Goal: Task Accomplishment & Management: Use online tool/utility

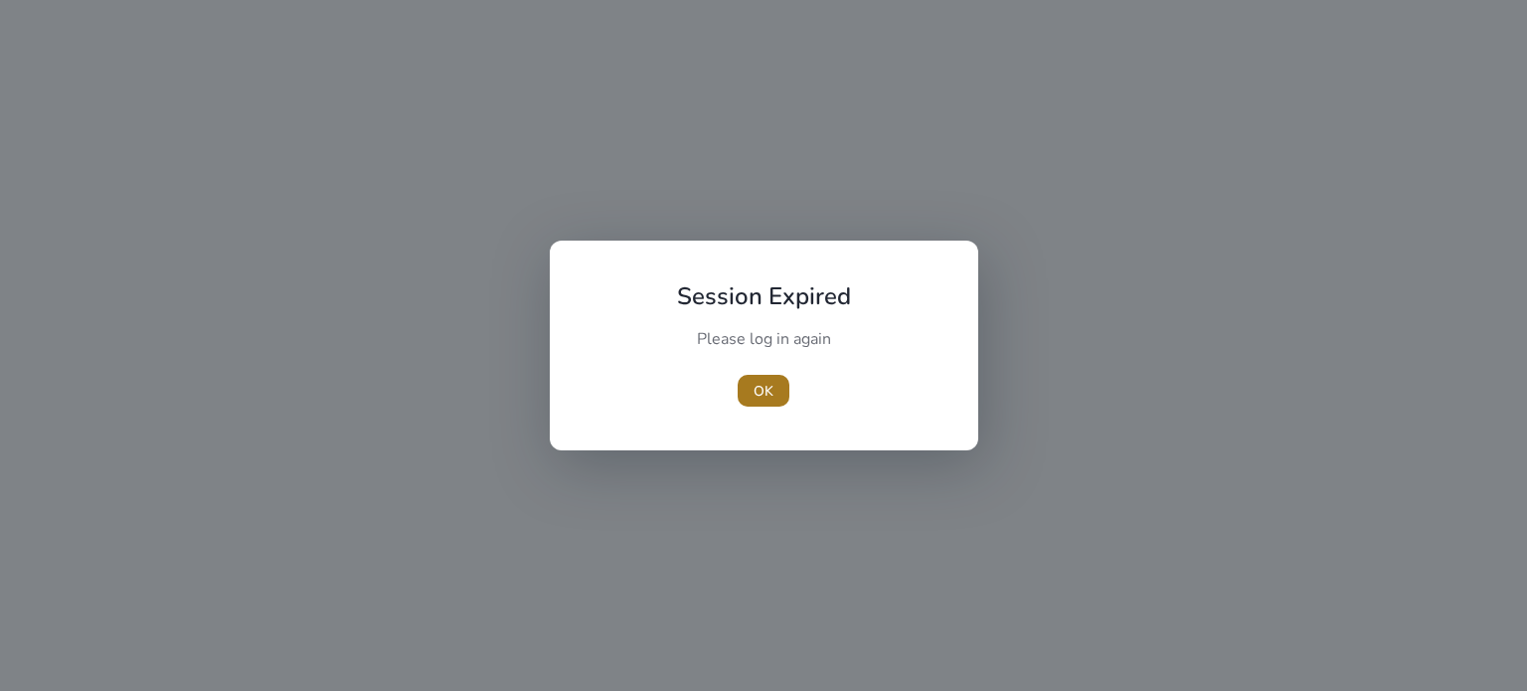
click at [768, 397] on span "OK" at bounding box center [764, 391] width 20 height 21
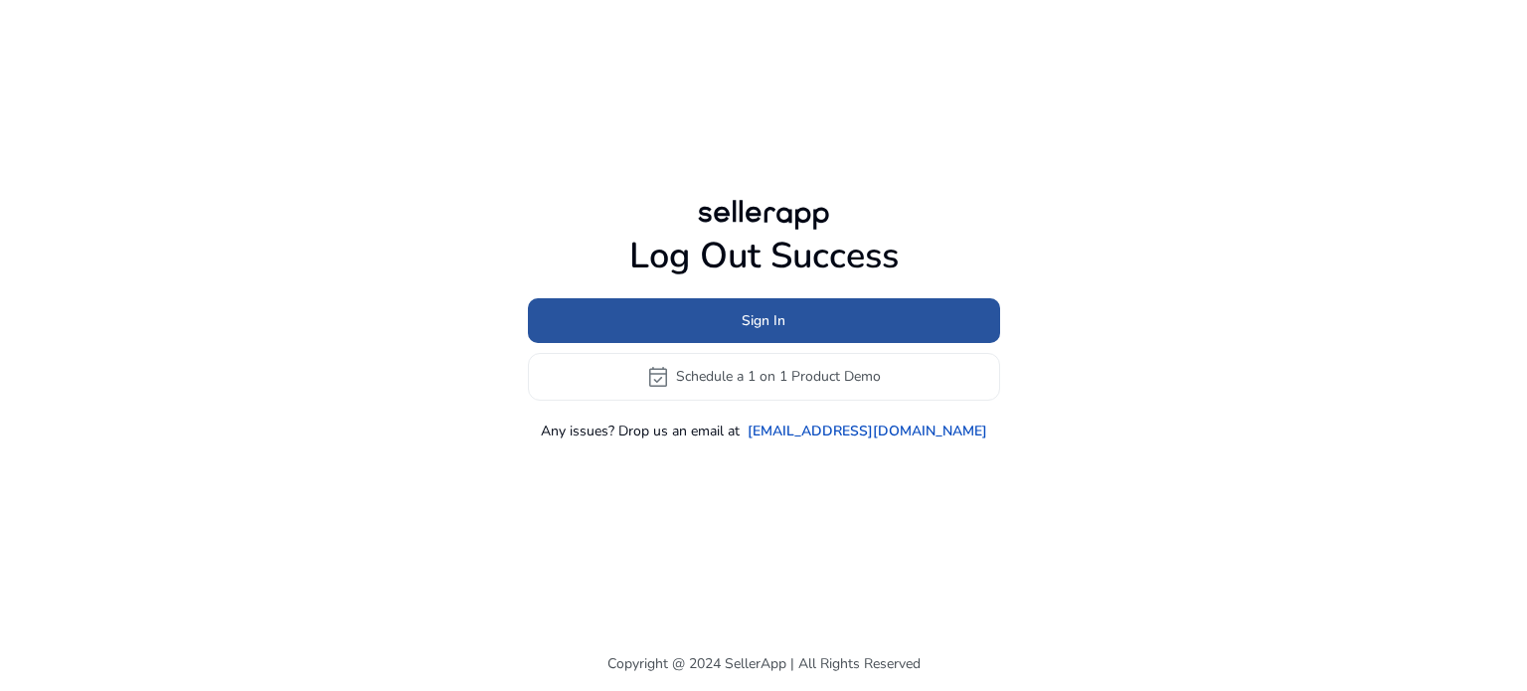
drag, startPoint x: 727, startPoint y: 316, endPoint x: 819, endPoint y: 304, distance: 93.2
click at [728, 317] on span at bounding box center [764, 320] width 472 height 48
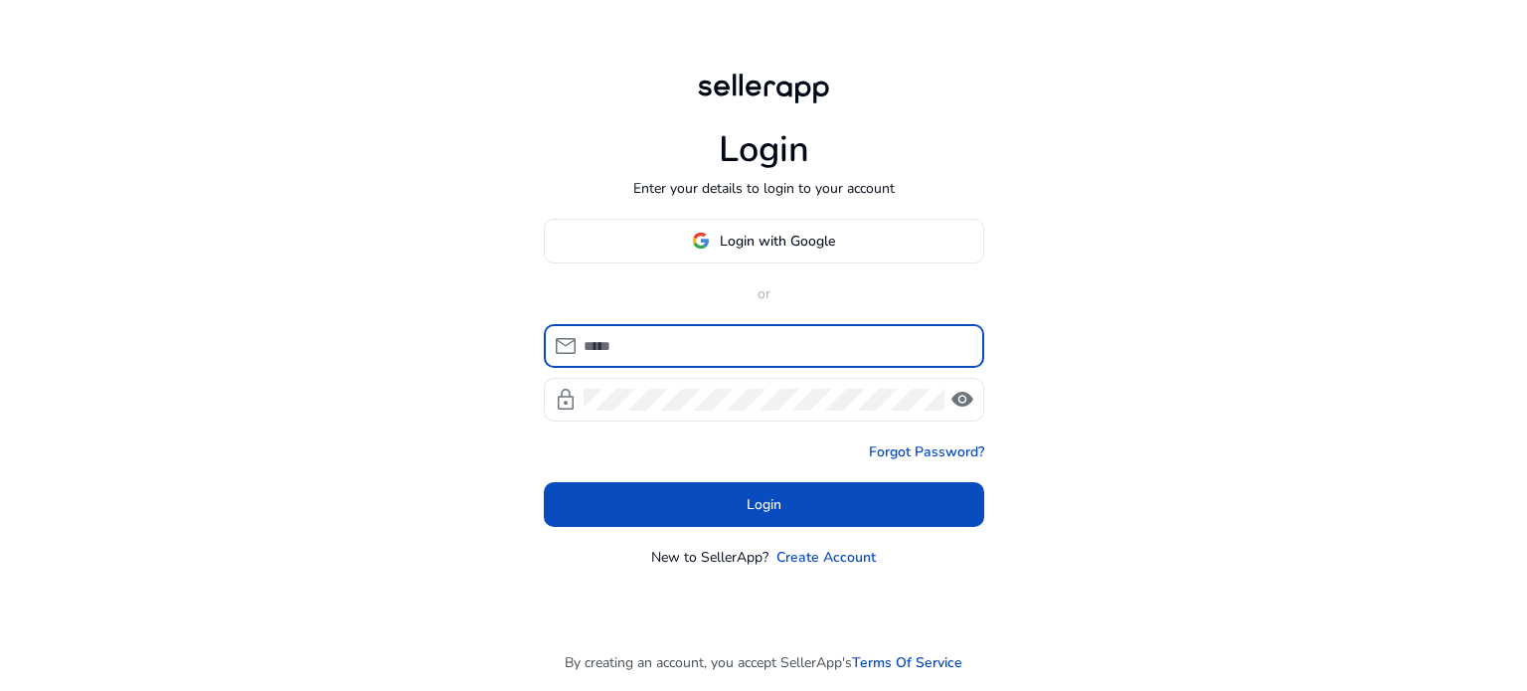
type input "**********"
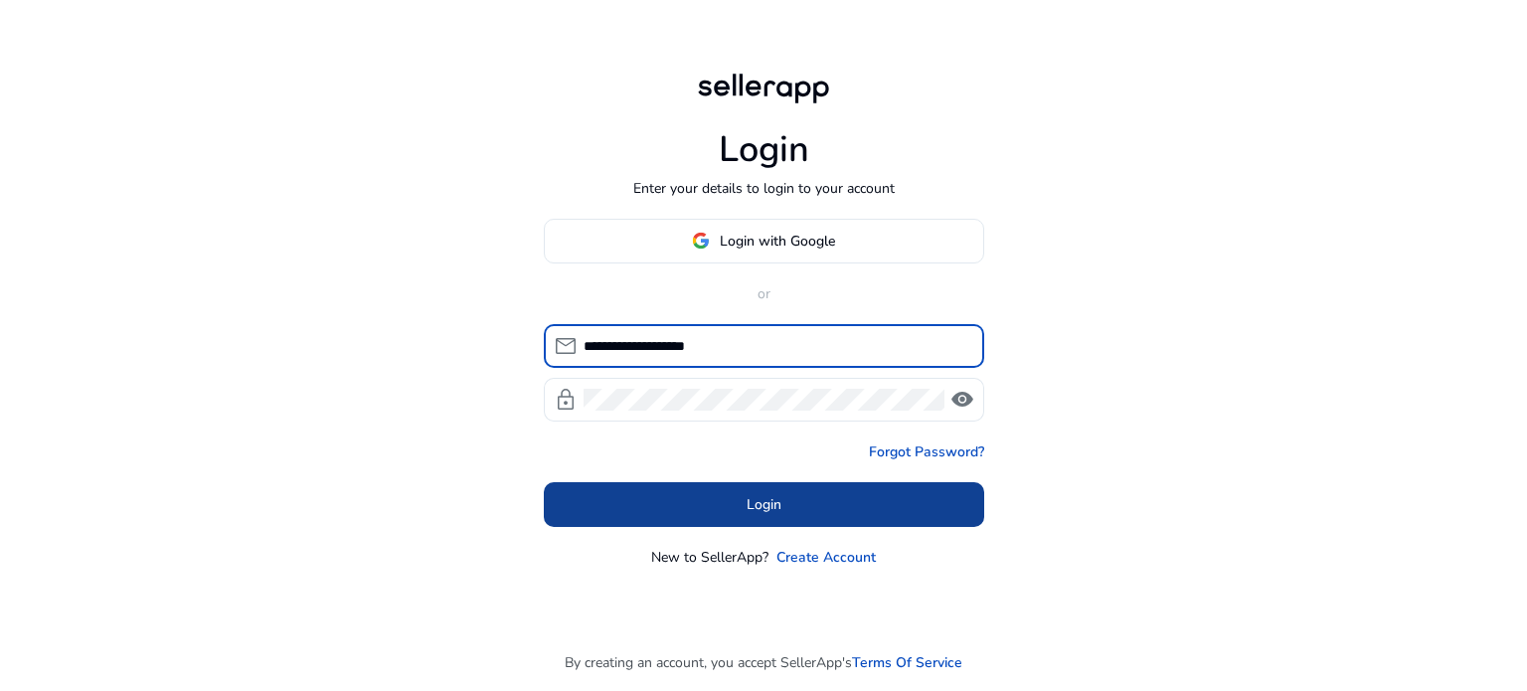
click at [729, 525] on span at bounding box center [764, 504] width 440 height 48
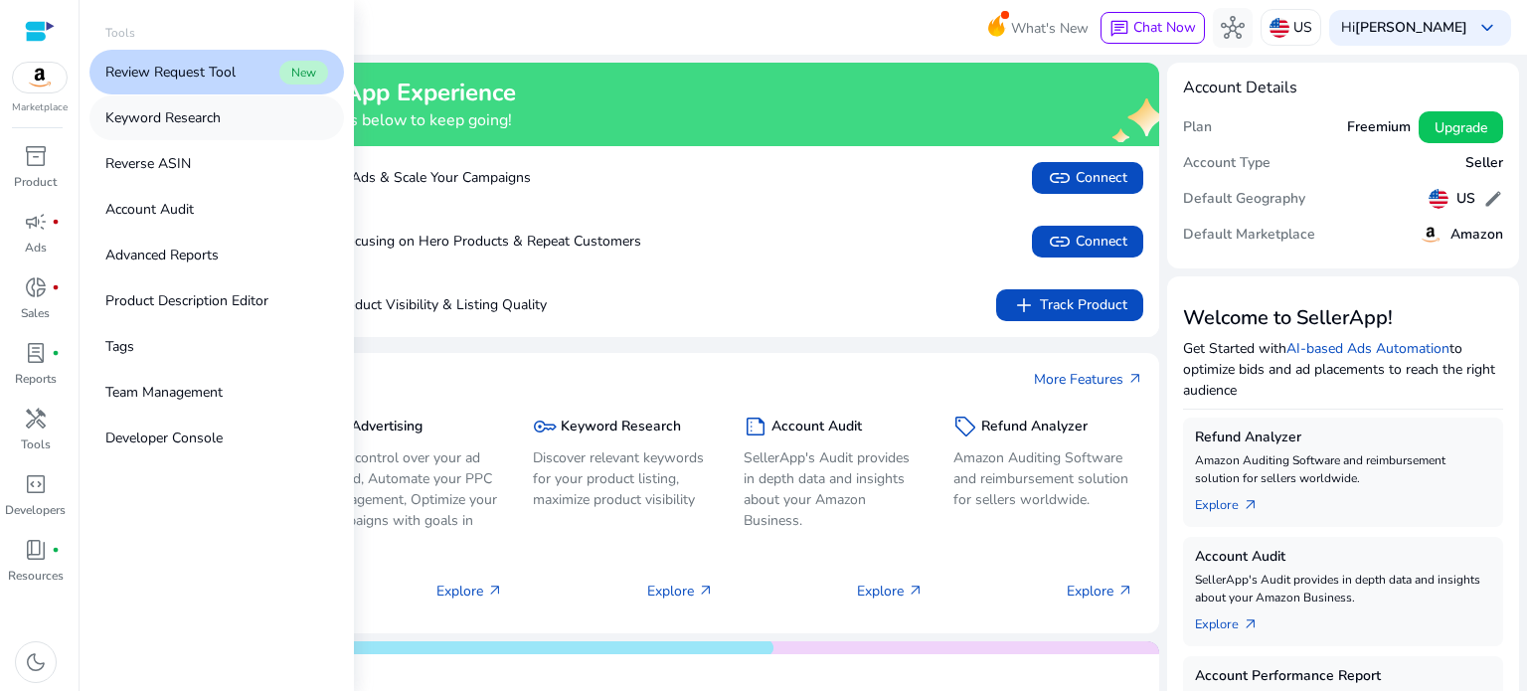
click at [191, 118] on p "Keyword Research" at bounding box center [162, 117] width 115 height 21
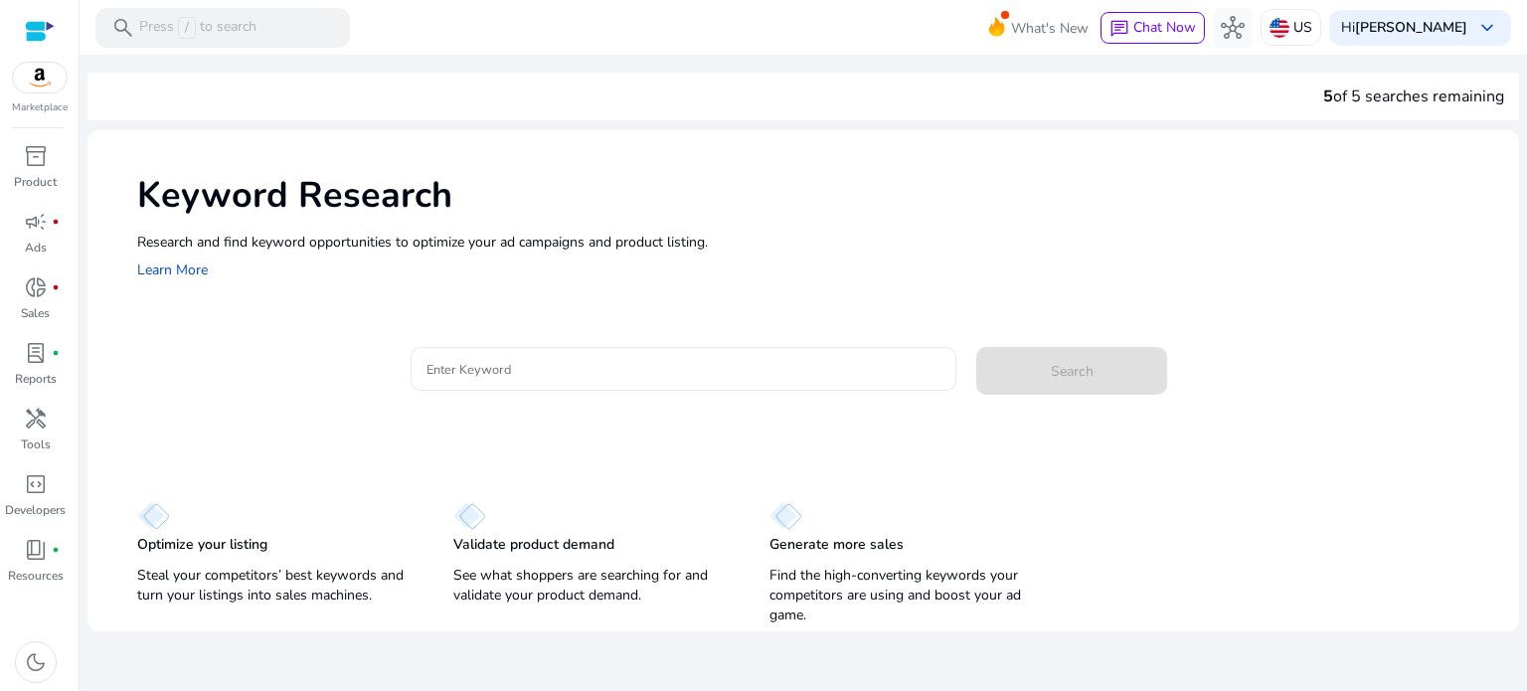
click at [895, 202] on h1 "Keyword Research" at bounding box center [818, 195] width 1362 height 43
click at [696, 382] on div at bounding box center [684, 369] width 515 height 44
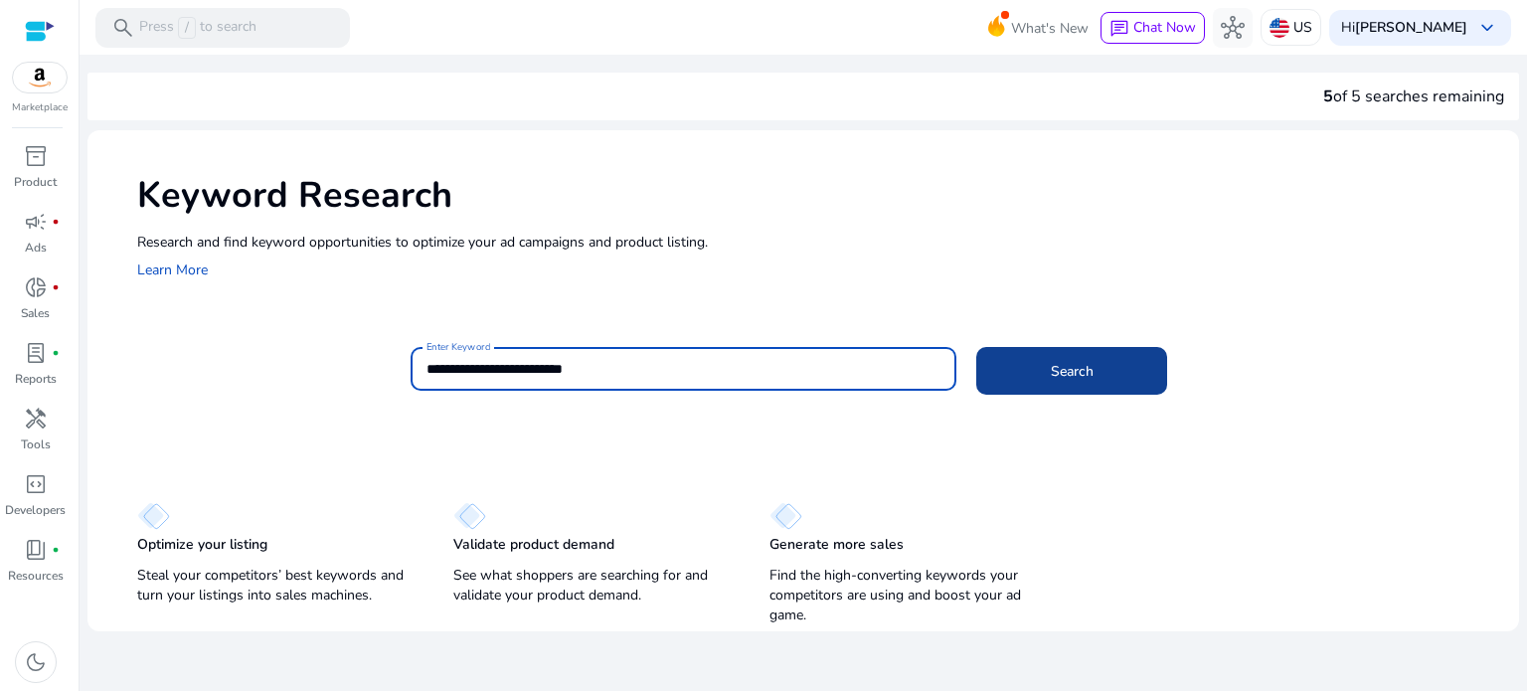
type input "**********"
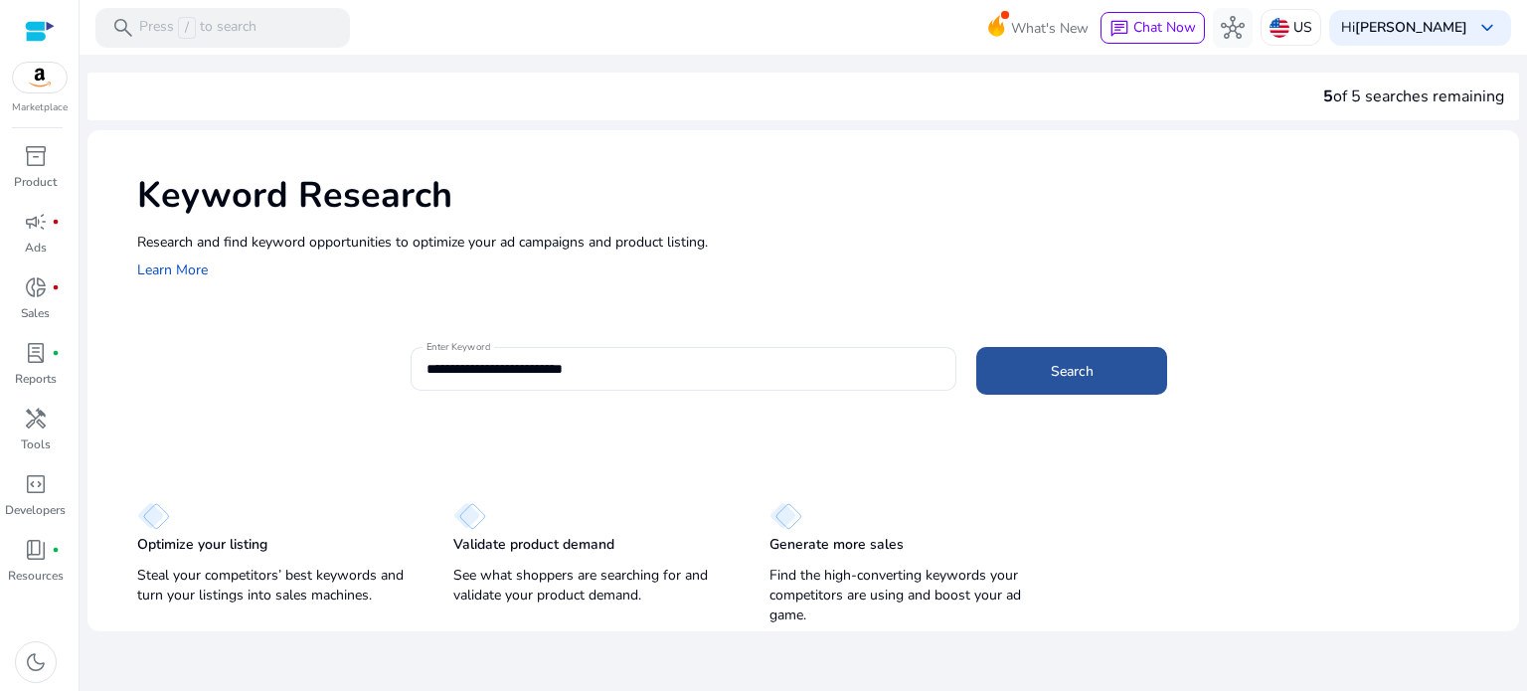
click at [1034, 377] on span at bounding box center [1071, 371] width 191 height 48
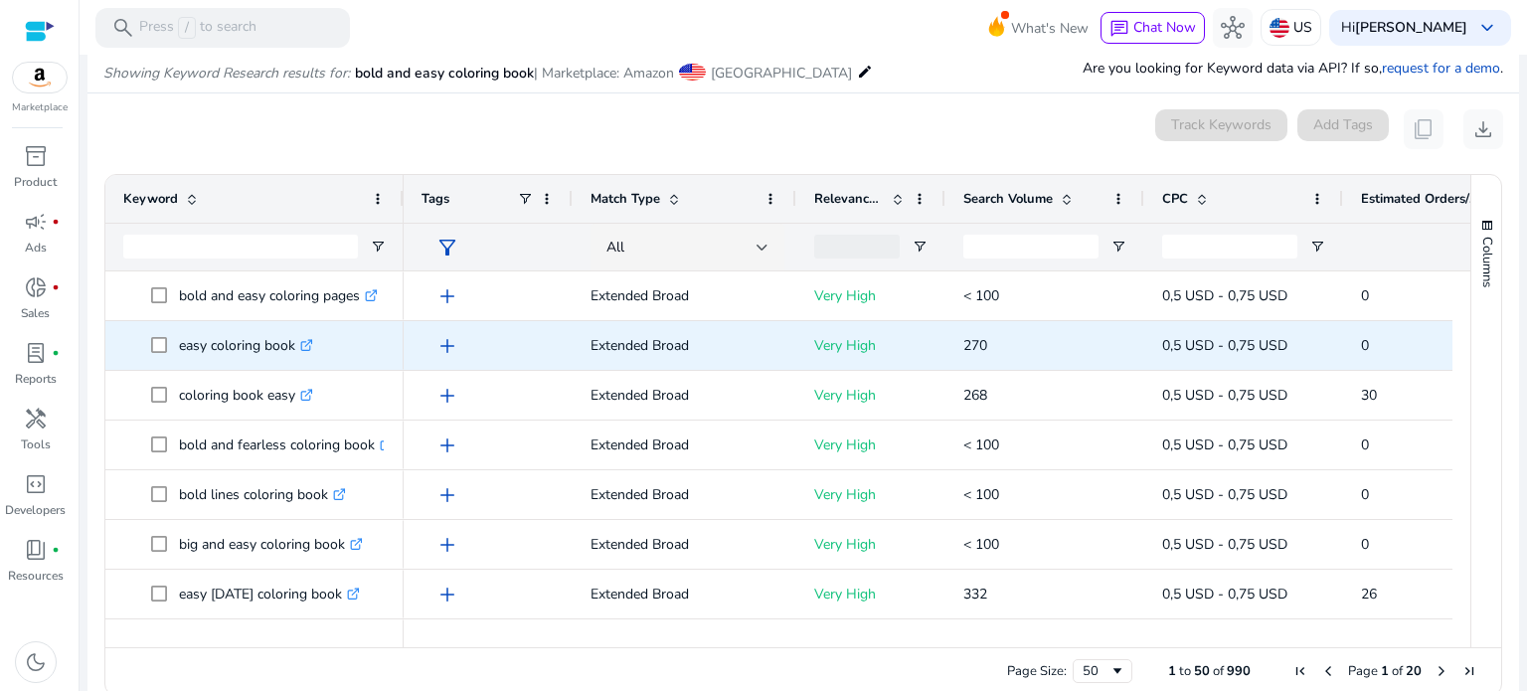
scroll to position [237, 0]
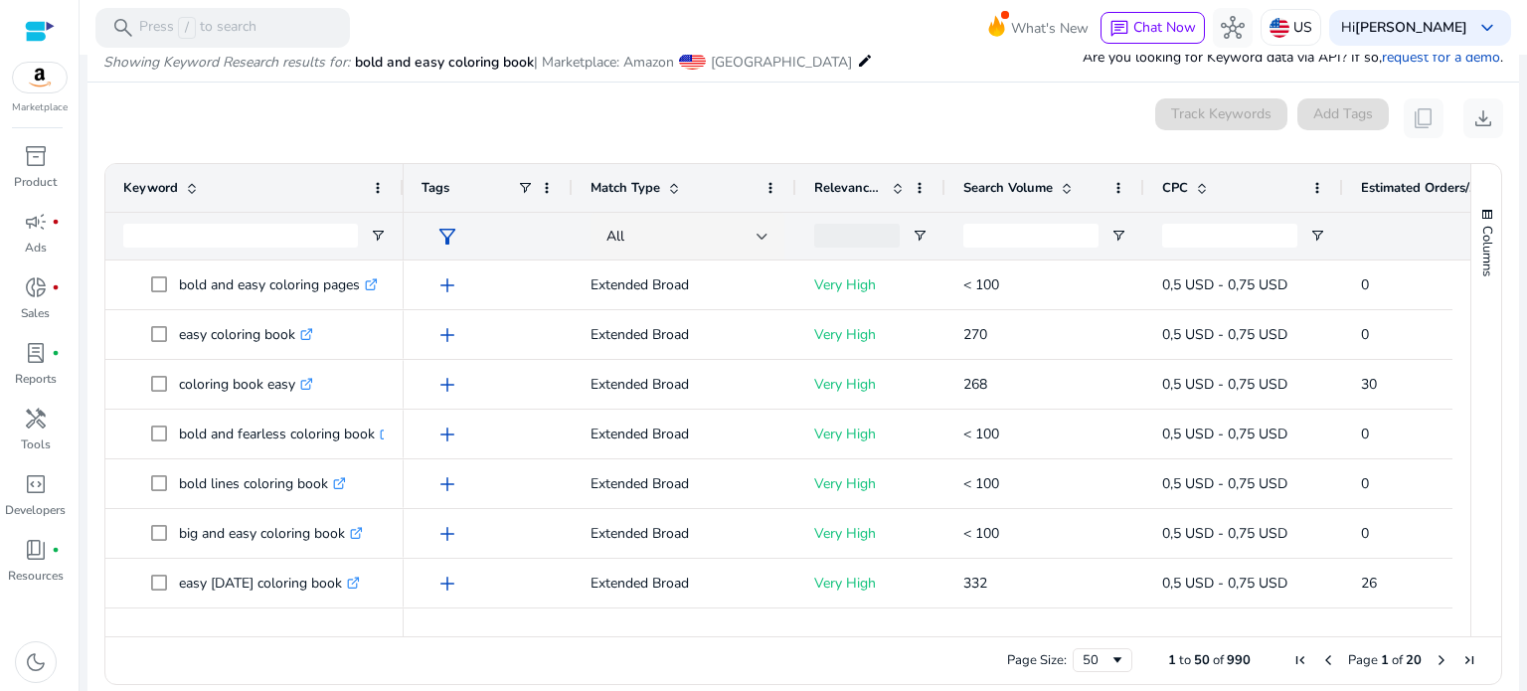
click at [1065, 182] on span at bounding box center [1067, 188] width 16 height 16
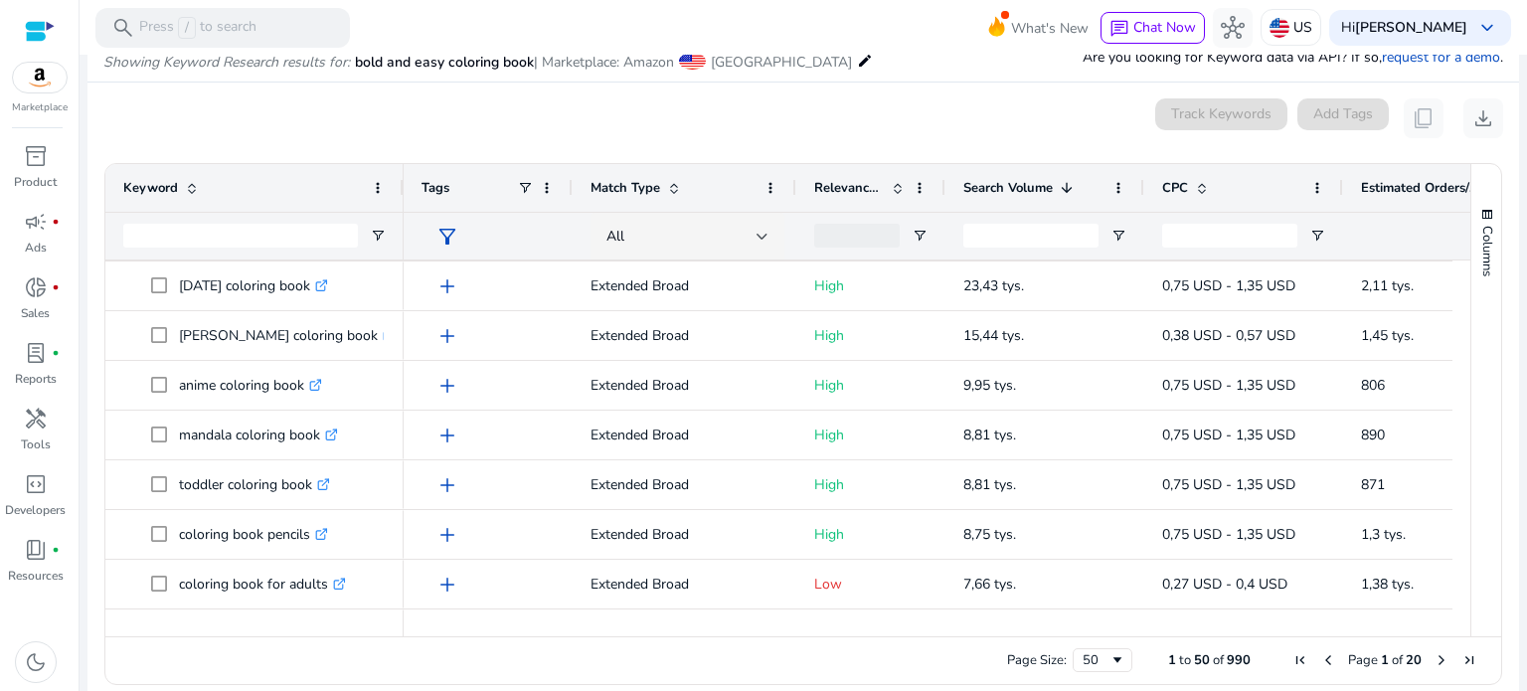
scroll to position [99, 0]
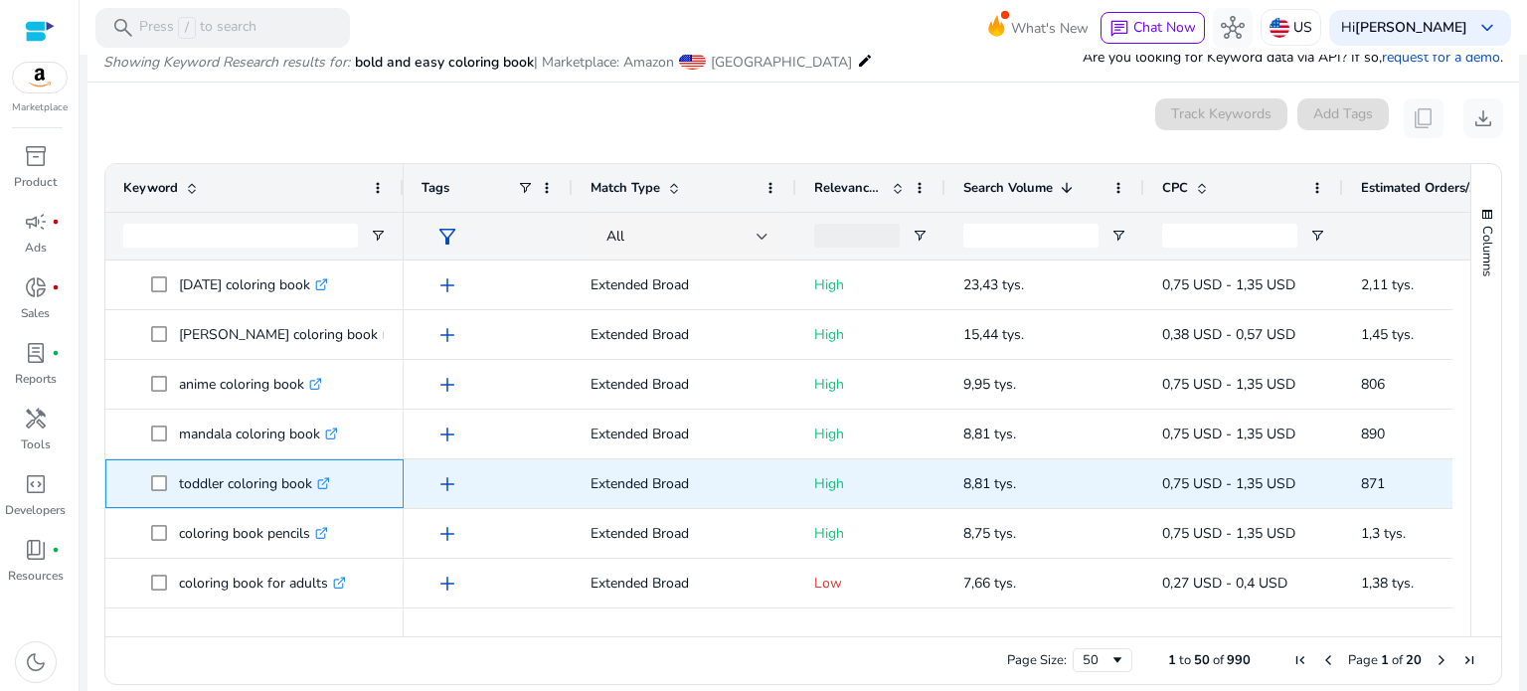
drag, startPoint x: 174, startPoint y: 480, endPoint x: 313, endPoint y: 479, distance: 139.2
click at [313, 479] on span "toddler coloring book .st0{fill:#2c8af8}" at bounding box center [268, 483] width 235 height 41
copy span "toddler coloring book"
